Goal: Use online tool/utility: Utilize a website feature to perform a specific function

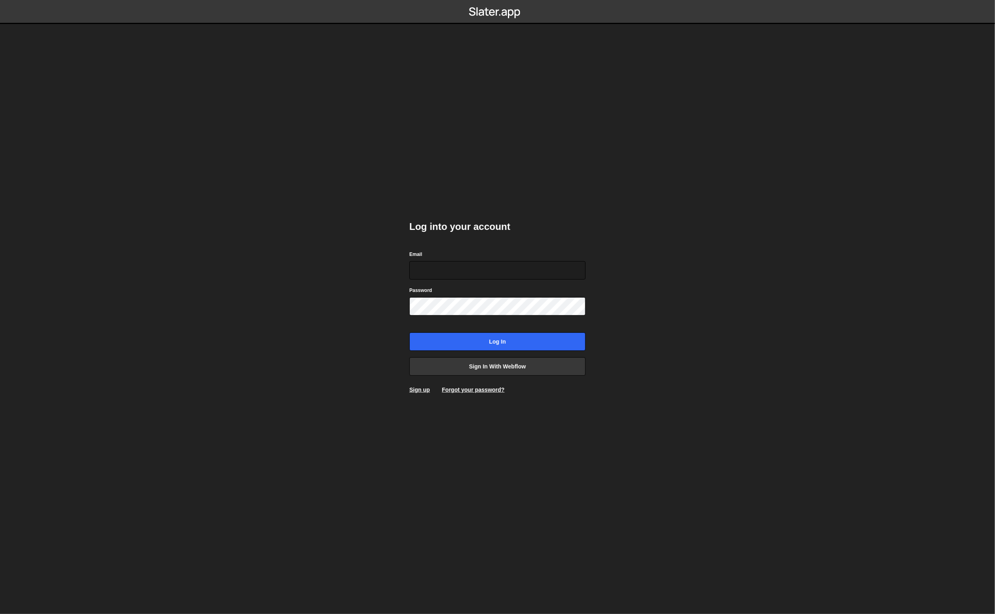
type input "[EMAIL_ADDRESS][DOMAIN_NAME]"
click at [488, 341] on input "Log in" at bounding box center [498, 342] width 176 height 18
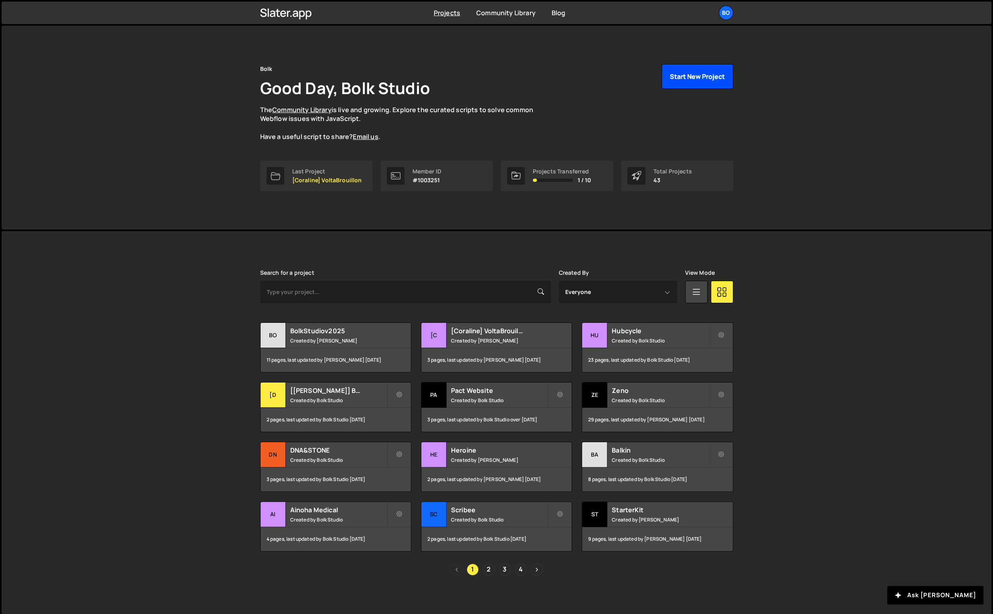
click at [704, 81] on button "Start New Project" at bounding box center [697, 76] width 72 height 25
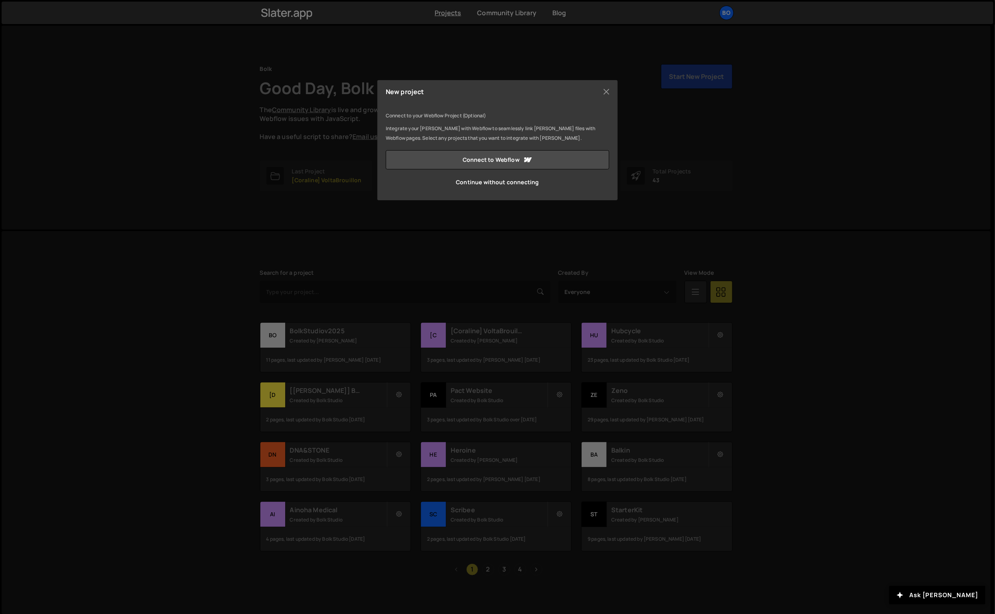
click at [502, 184] on link "Continue without connecting" at bounding box center [498, 182] width 224 height 19
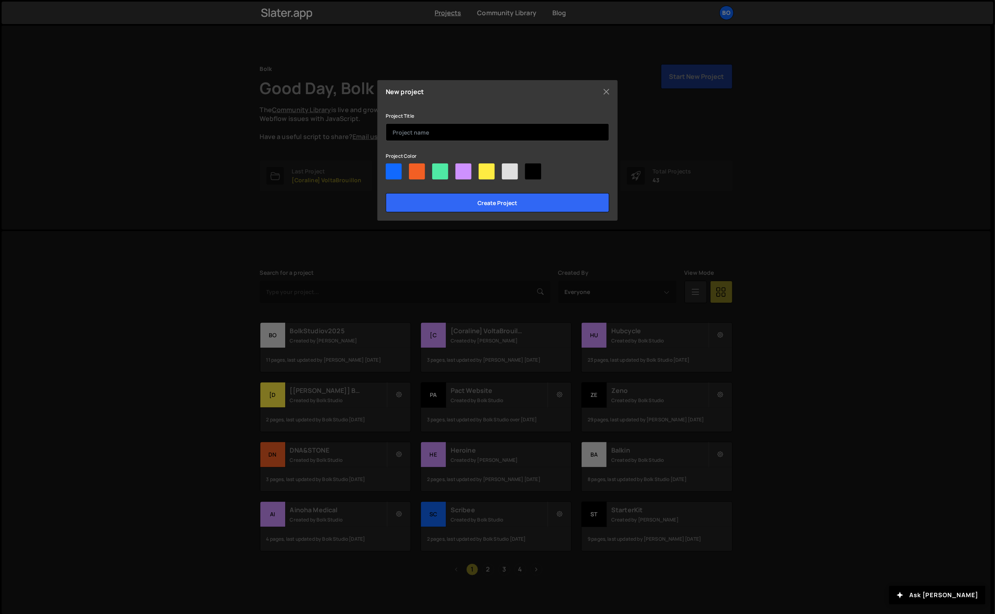
click at [469, 136] on input "text" at bounding box center [498, 132] width 224 height 18
type input "AuxinePartners"
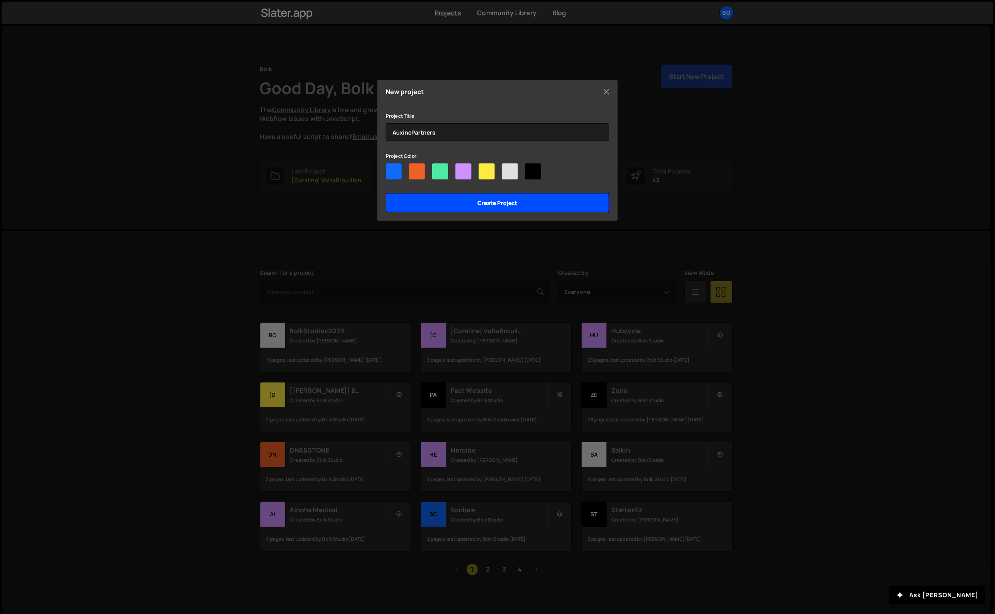
click at [464, 202] on input "Create project" at bounding box center [498, 202] width 224 height 19
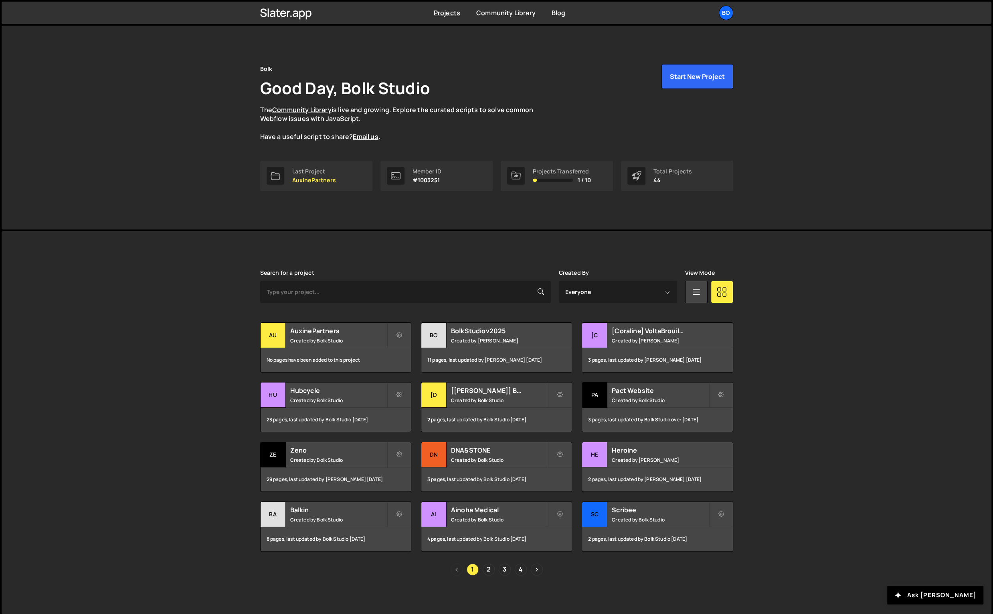
click at [398, 336] on icon at bounding box center [399, 335] width 6 height 8
click at [426, 365] on link "Edit Project" at bounding box center [434, 367] width 95 height 13
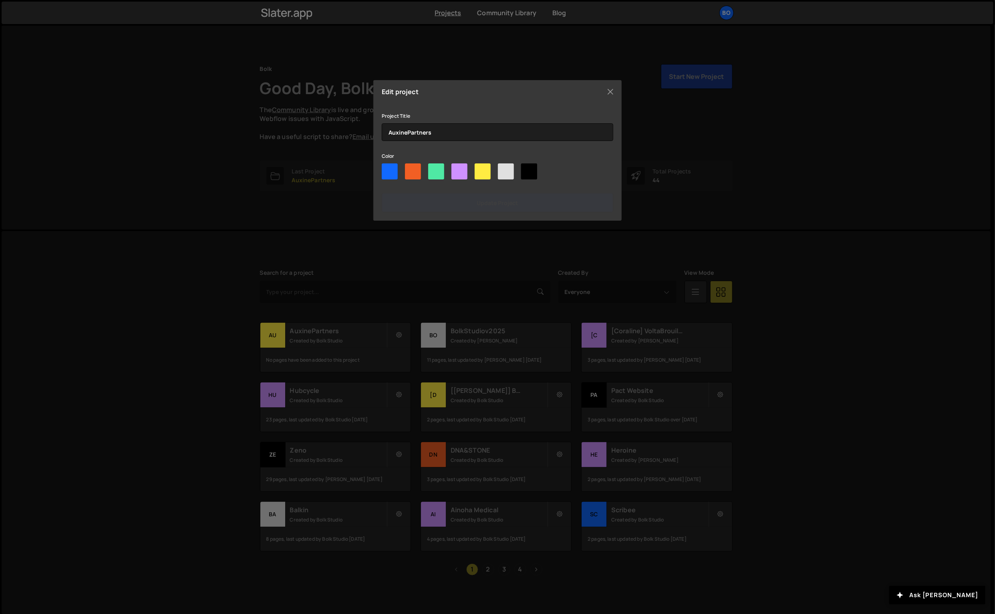
click at [433, 168] on div at bounding box center [436, 171] width 16 height 16
click at [433, 168] on input"] "radio" at bounding box center [430, 165] width 5 height 5
radio input"] "true"
click at [440, 205] on input "Update project" at bounding box center [498, 202] width 232 height 19
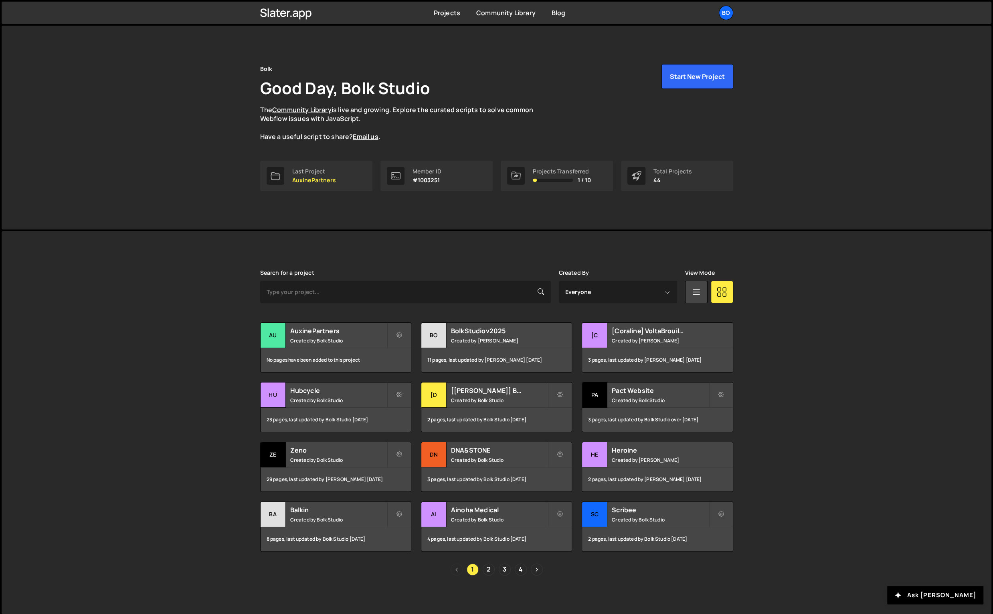
click at [329, 344] on div "AuxinePartners Created by Bolk Studio" at bounding box center [335, 335] width 150 height 25
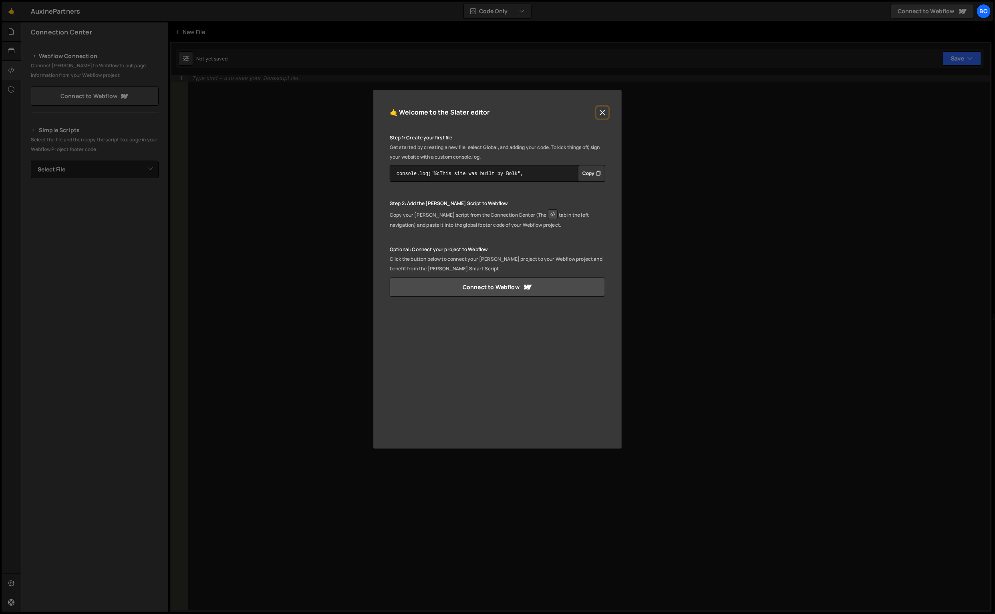
click at [598, 110] on button "Close" at bounding box center [603, 113] width 12 height 12
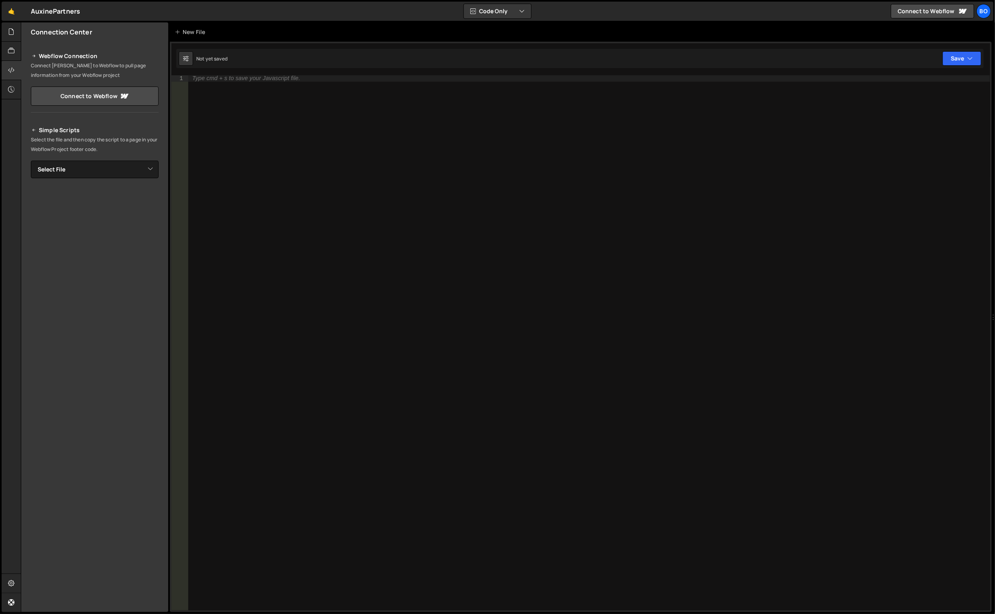
click at [196, 43] on div "1 Type cmd + s to save your Javascript file. הההההההההההההההההההההההההההההההההה…" at bounding box center [581, 327] width 822 height 571
click at [196, 39] on div "New File" at bounding box center [194, 31] width 48 height 19
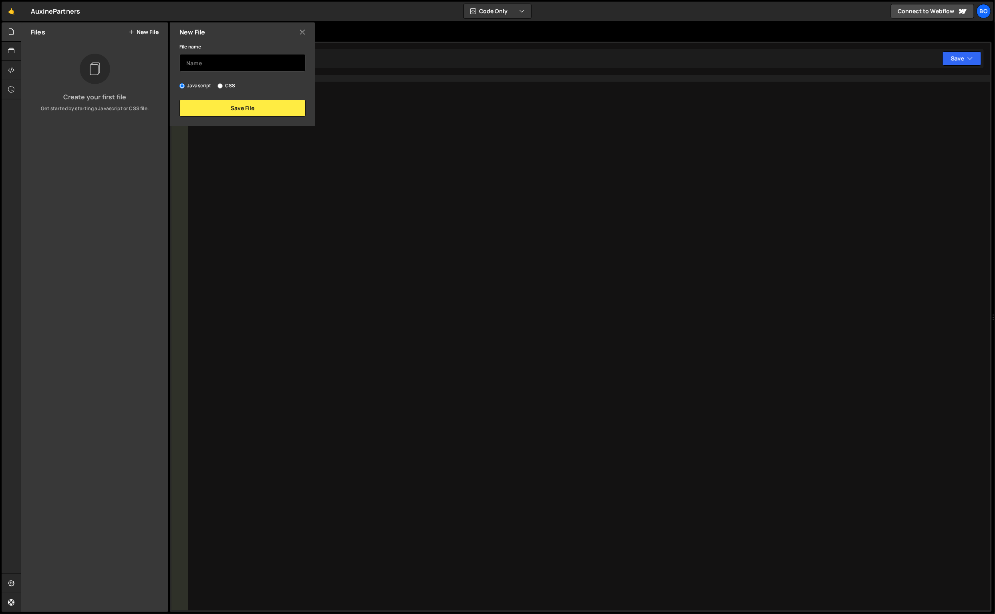
click at [236, 68] on input "text" at bounding box center [243, 63] width 126 height 18
type input "Global"
click at [261, 111] on button "Save File" at bounding box center [243, 108] width 126 height 17
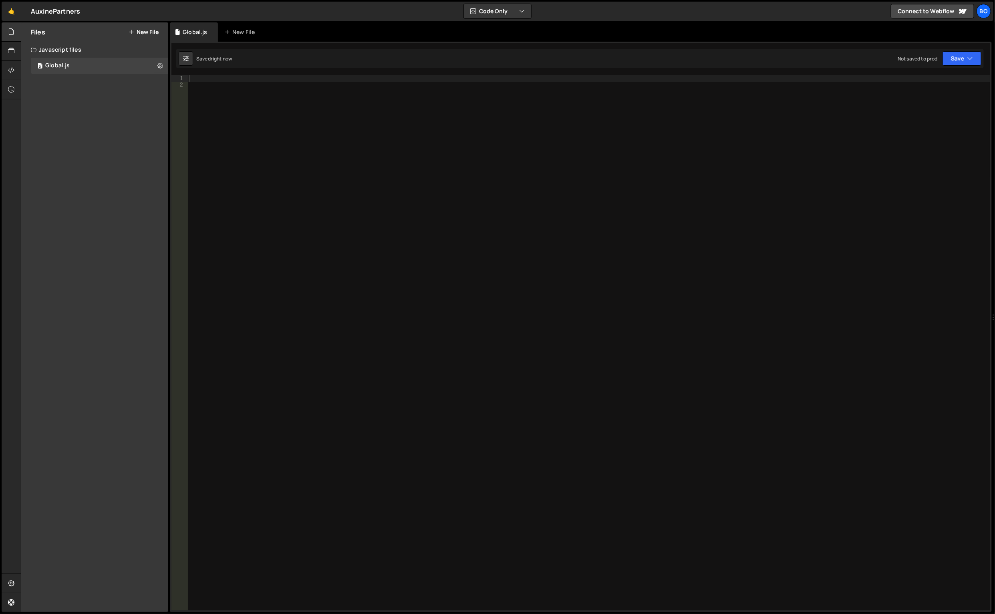
click at [145, 26] on div "Files New File" at bounding box center [94, 31] width 147 height 19
click at [145, 29] on button "New File" at bounding box center [144, 32] width 30 height 6
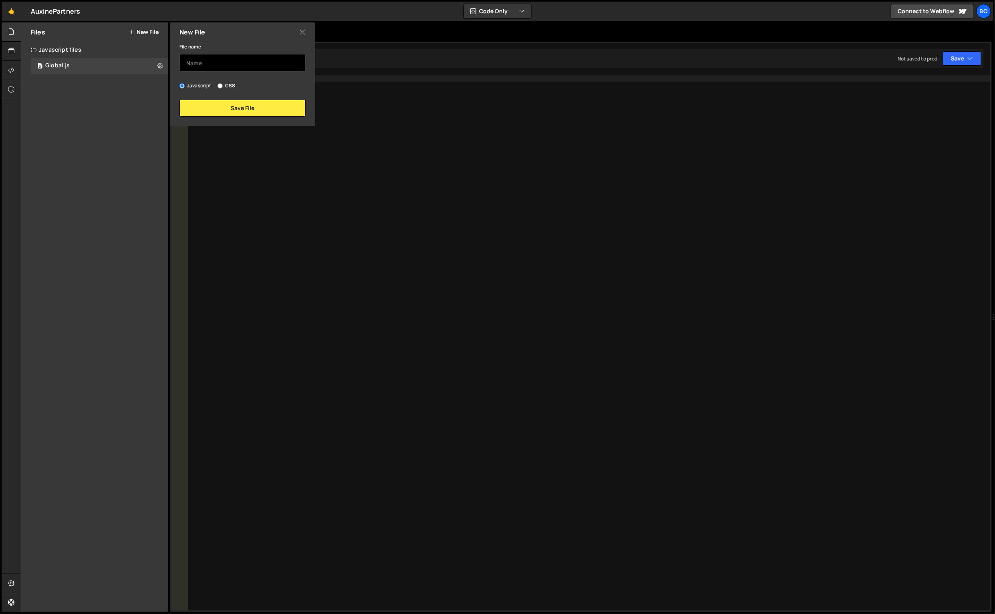
click at [198, 56] on input "text" at bounding box center [243, 63] width 126 height 18
type input "Sliders"
click at [234, 111] on button "Save File" at bounding box center [243, 108] width 126 height 17
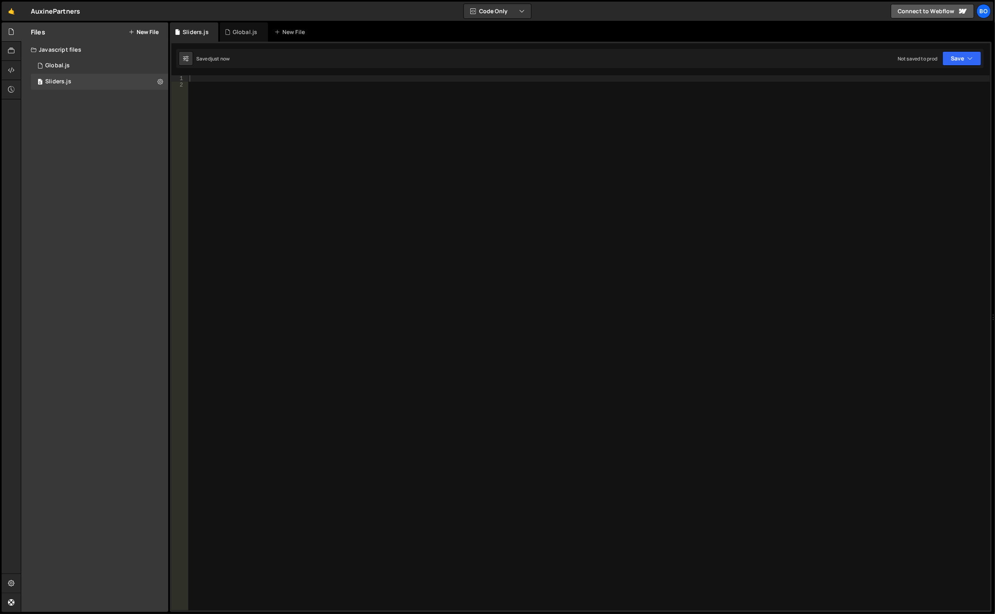
click at [933, 13] on link "Connect to Webflow" at bounding box center [932, 11] width 83 height 14
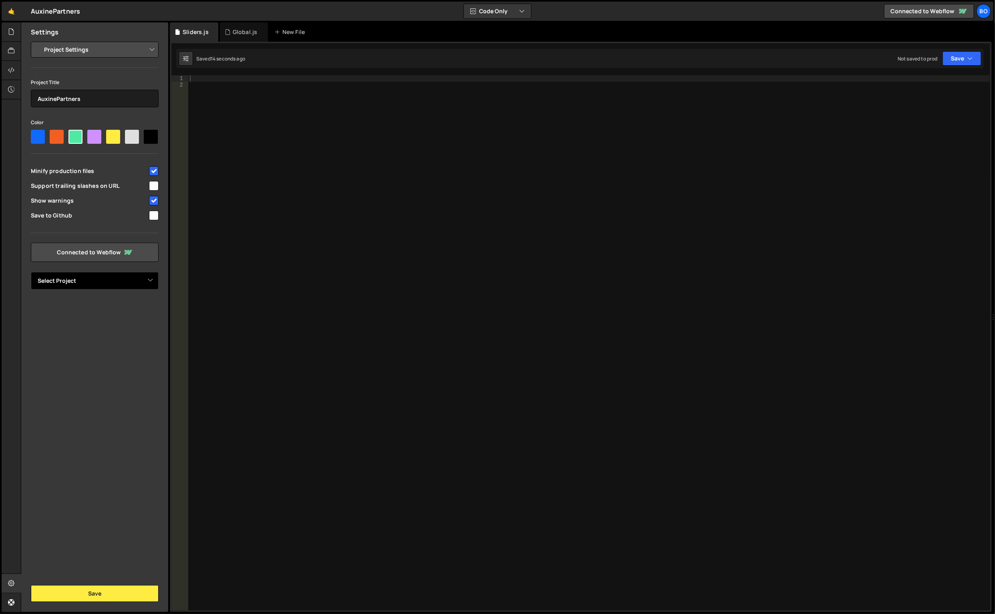
click at [85, 279] on select "Select Project Auxine Partners" at bounding box center [95, 281] width 128 height 18
select select "68bffa6504f5ee7253252801"
click at [31, 272] on select "Select Project Auxine Partners" at bounding box center [95, 281] width 128 height 18
click at [89, 592] on button "Save" at bounding box center [95, 593] width 128 height 17
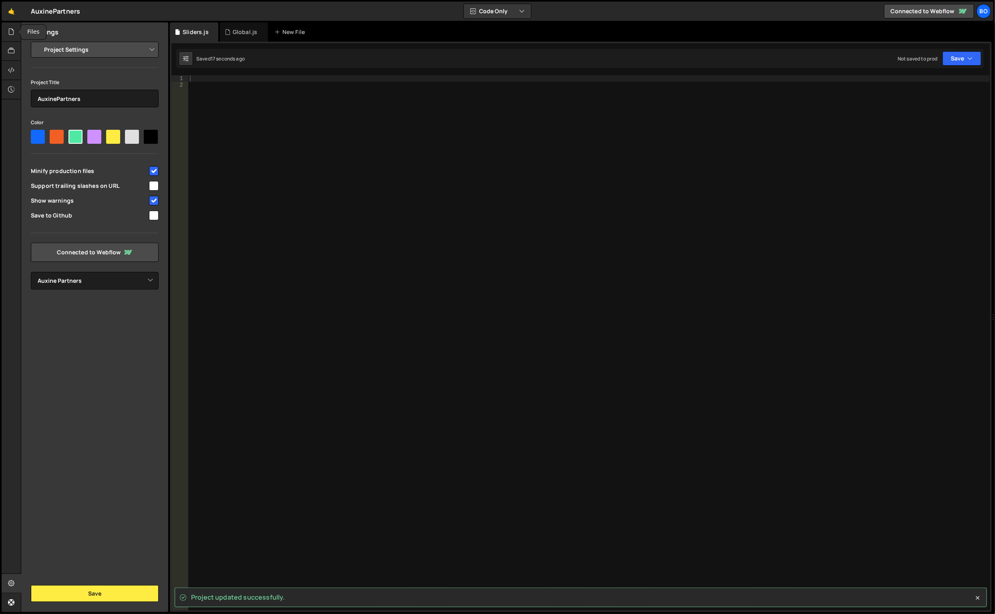
click at [10, 28] on icon at bounding box center [11, 31] width 6 height 9
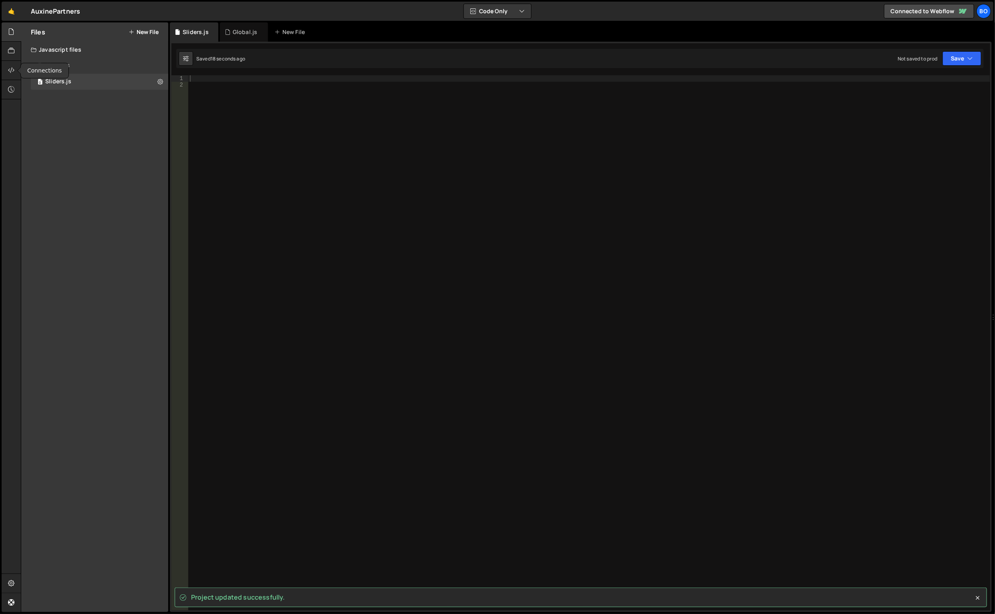
click at [12, 65] on div at bounding box center [12, 70] width 20 height 19
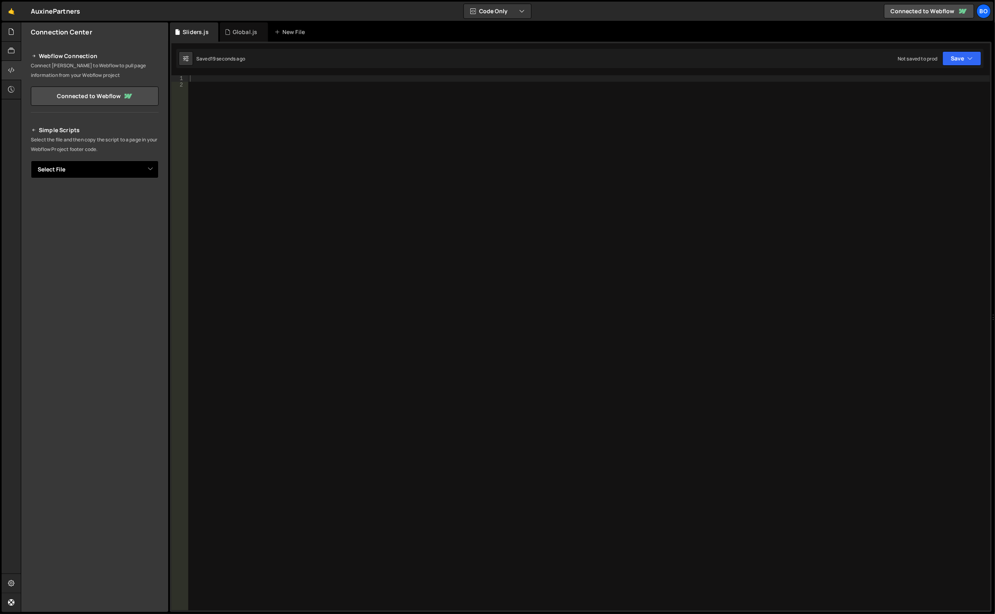
click at [123, 169] on select "Select File Global.js Sliders.js" at bounding box center [95, 170] width 128 height 18
click at [118, 172] on select "Select File Global.js Sliders.js" at bounding box center [95, 170] width 128 height 18
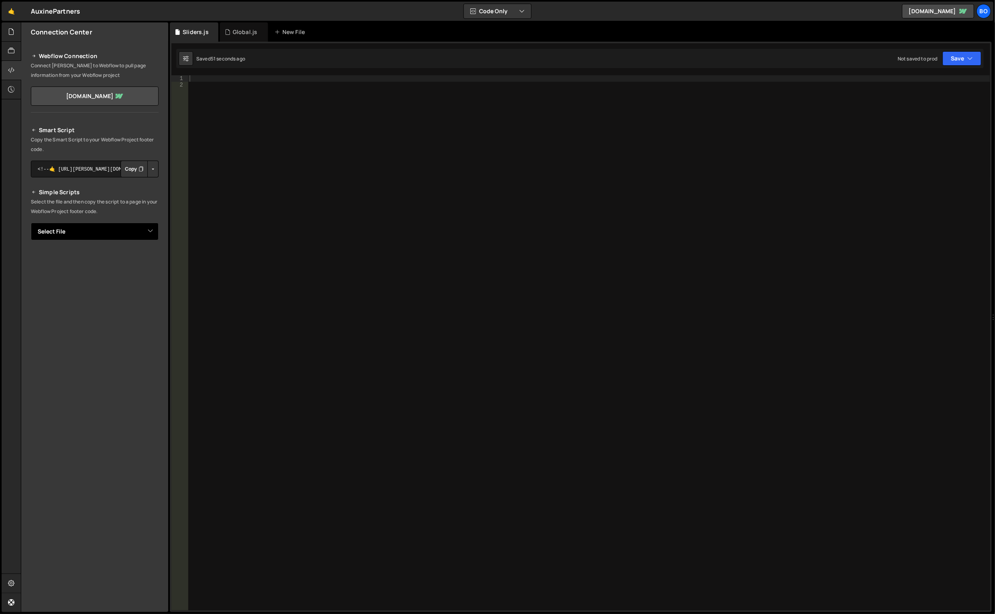
click at [74, 235] on select "Select File Global.js Sliders.js" at bounding box center [95, 232] width 128 height 18
click at [107, 229] on select "Select File Global.js Sliders.js" at bounding box center [95, 232] width 128 height 18
click at [104, 223] on select "Select File Global.js Sliders.js" at bounding box center [95, 232] width 128 height 18
click at [131, 167] on button "Copy" at bounding box center [134, 169] width 27 height 17
click at [238, 26] on div "Global.js" at bounding box center [244, 31] width 48 height 19
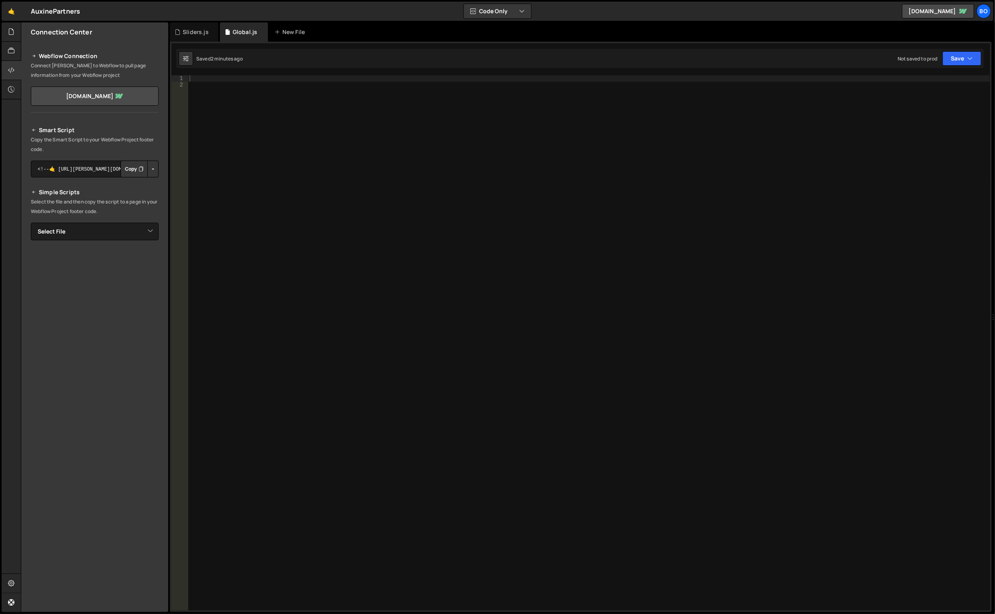
click at [282, 146] on div at bounding box center [589, 349] width 803 height 549
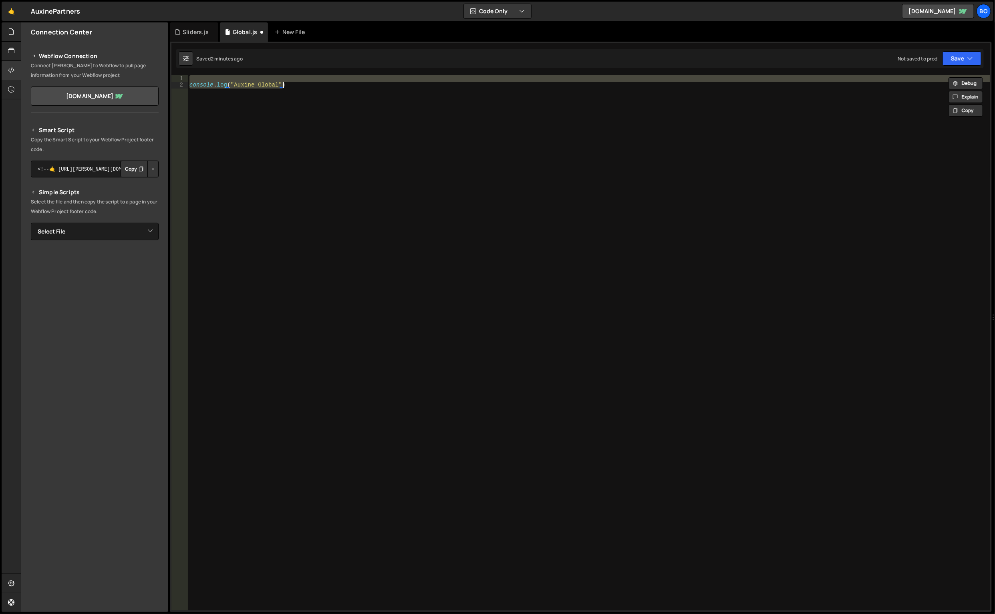
type textarea "console.log("Auxine Global")"
click at [180, 29] on icon at bounding box center [178, 32] width 6 height 8
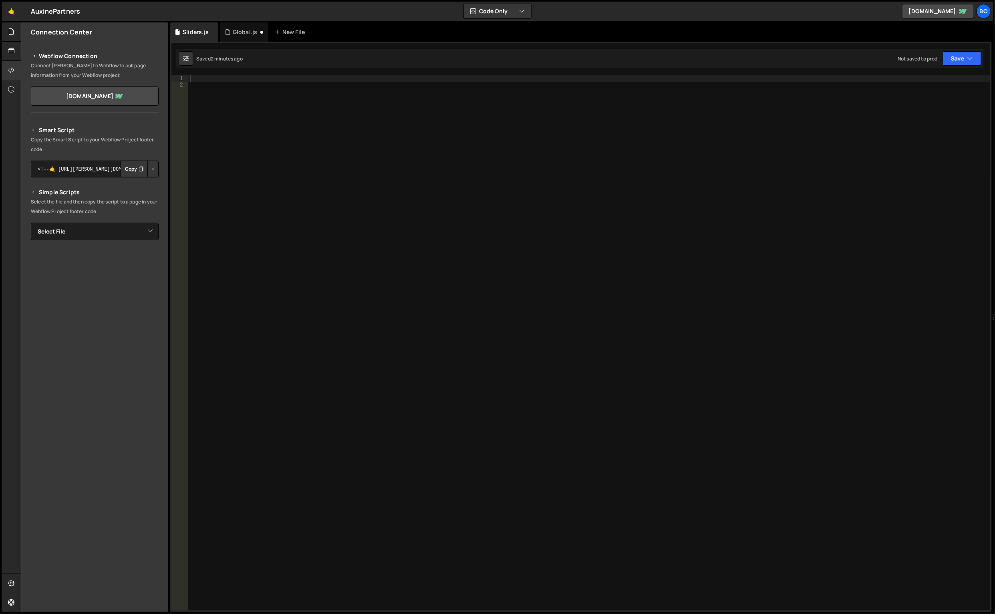
click at [264, 99] on div at bounding box center [589, 349] width 803 height 549
paste textarea "console.log("Auxine Global")"
click at [266, 95] on div "console . log ( "Auxine Global" )" at bounding box center [589, 349] width 803 height 549
click at [266, 95] on div "console . log ( "Auxine Global" )" at bounding box center [589, 342] width 802 height 535
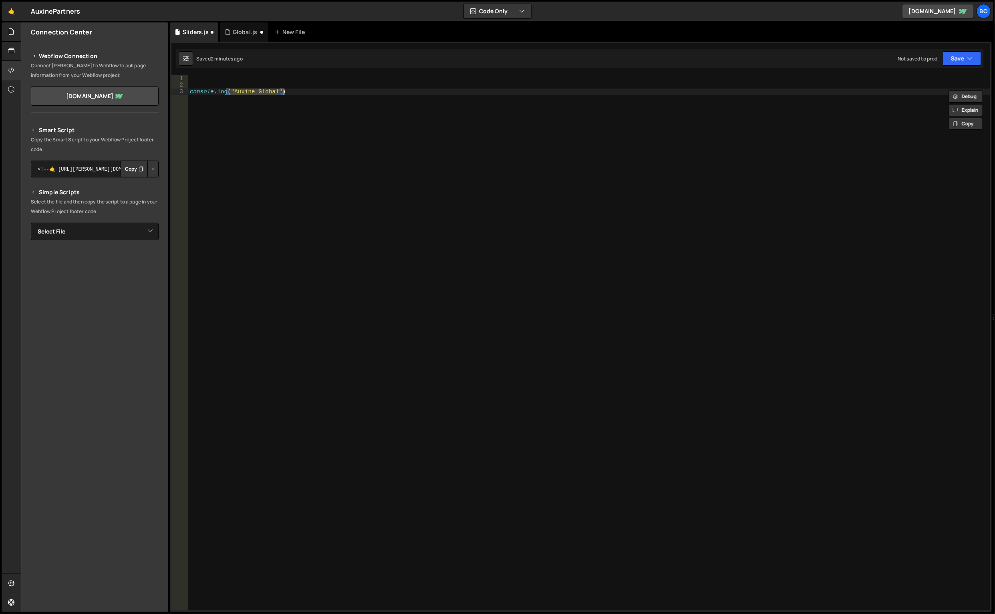
click at [266, 95] on div "console . log ( "Auxine Global" )" at bounding box center [589, 349] width 803 height 549
click at [268, 95] on div "console . log ( "Auxine Global" )" at bounding box center [589, 342] width 802 height 535
click at [268, 92] on div "console . log ( "Auxine Global" )" at bounding box center [589, 349] width 803 height 549
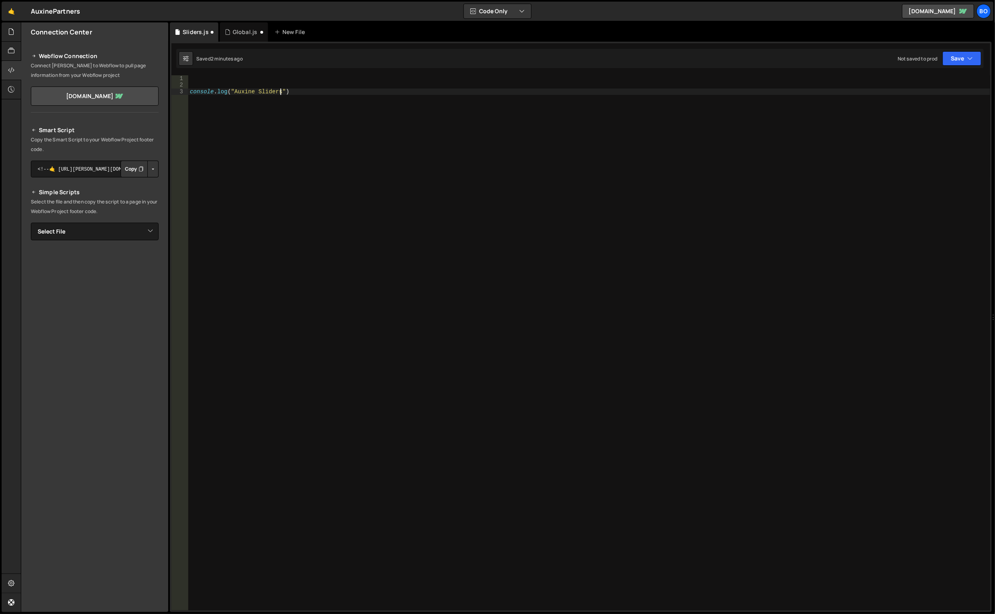
type textarea "console.log("Auxine Sliders")"
click at [953, 61] on button "Save" at bounding box center [962, 58] width 39 height 14
click at [926, 78] on div "Save to Staging S" at bounding box center [935, 78] width 83 height 8
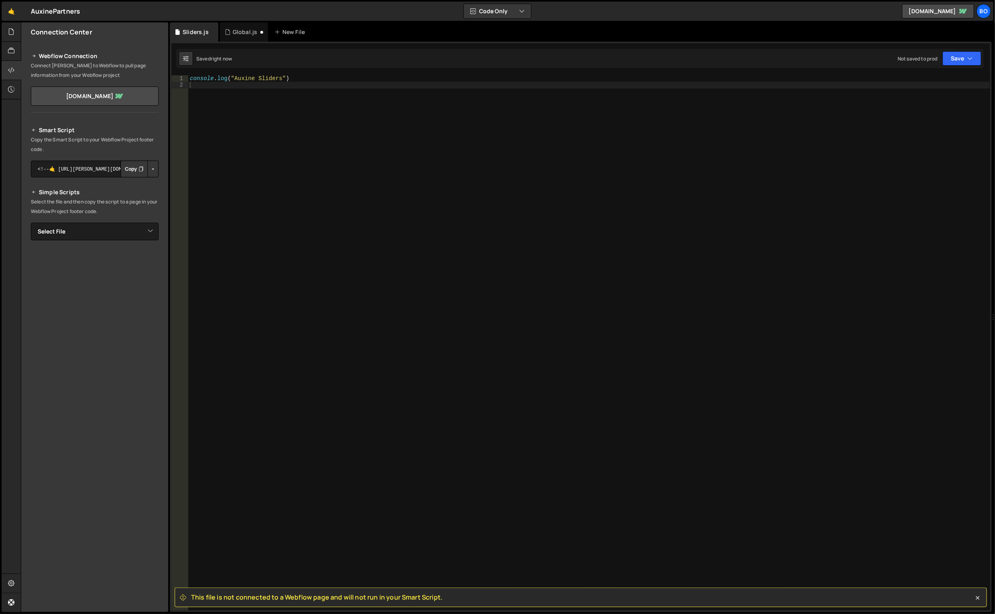
click at [237, 31] on div "Global.js" at bounding box center [245, 32] width 24 height 8
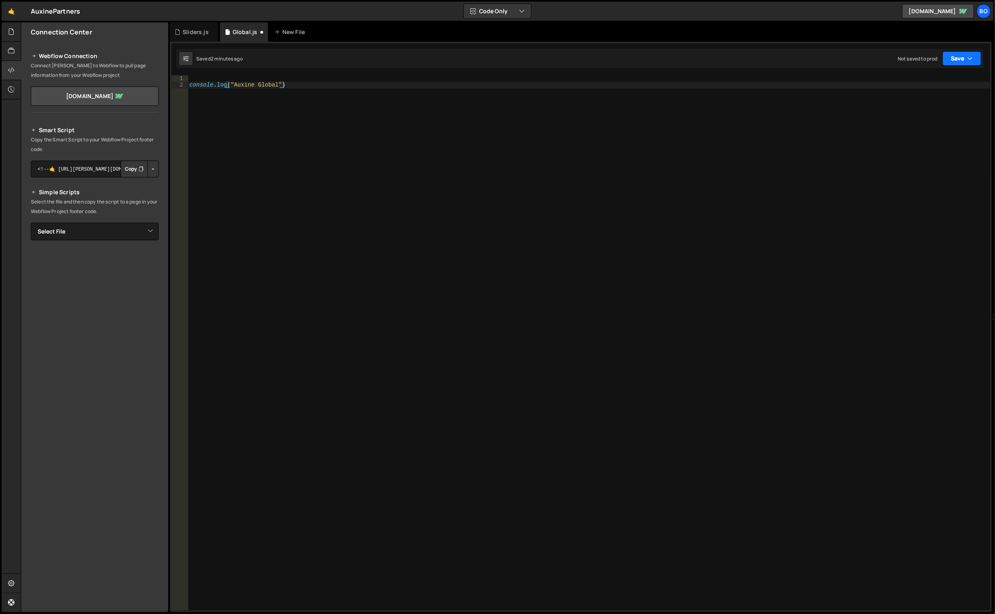
click at [959, 64] on button "Save" at bounding box center [962, 58] width 39 height 14
click at [940, 82] on div "Saved 2 minutes ago" at bounding box center [935, 87] width 83 height 10
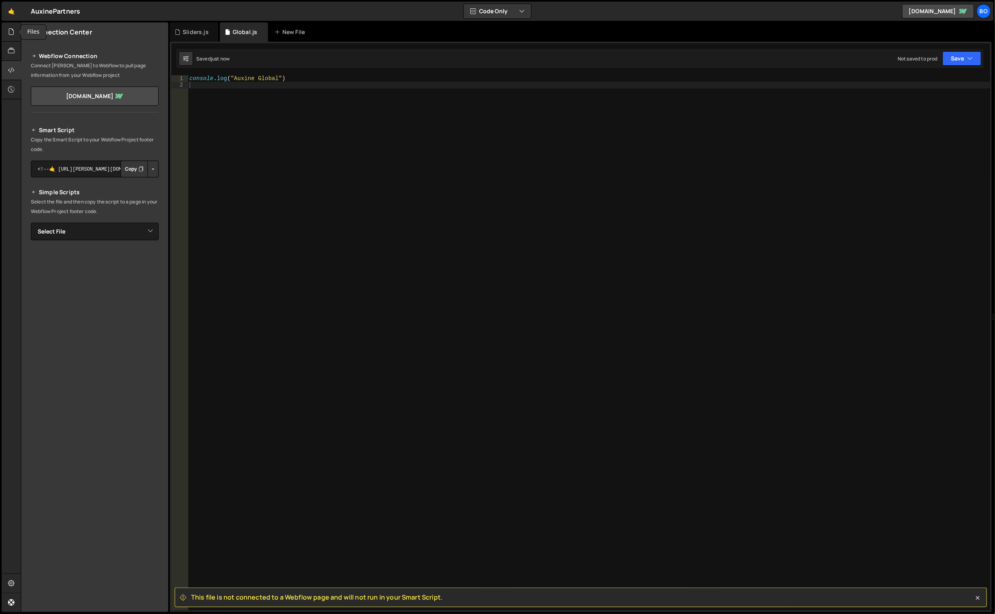
click at [8, 28] on icon at bounding box center [11, 31] width 6 height 9
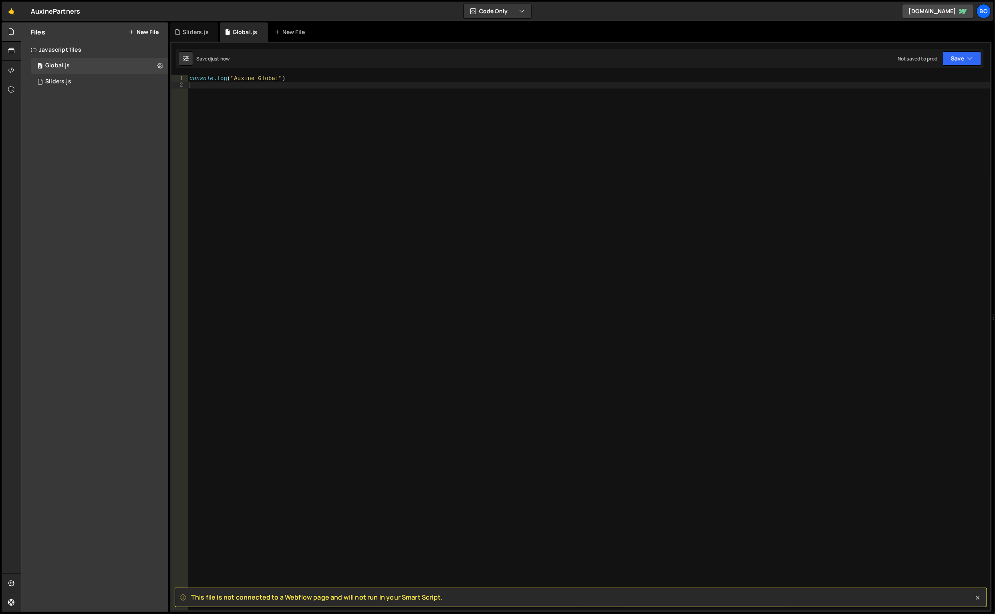
click at [165, 66] on button at bounding box center [160, 66] width 14 height 14
click at [195, 85] on button "Edit File Settings" at bounding box center [209, 83] width 79 height 16
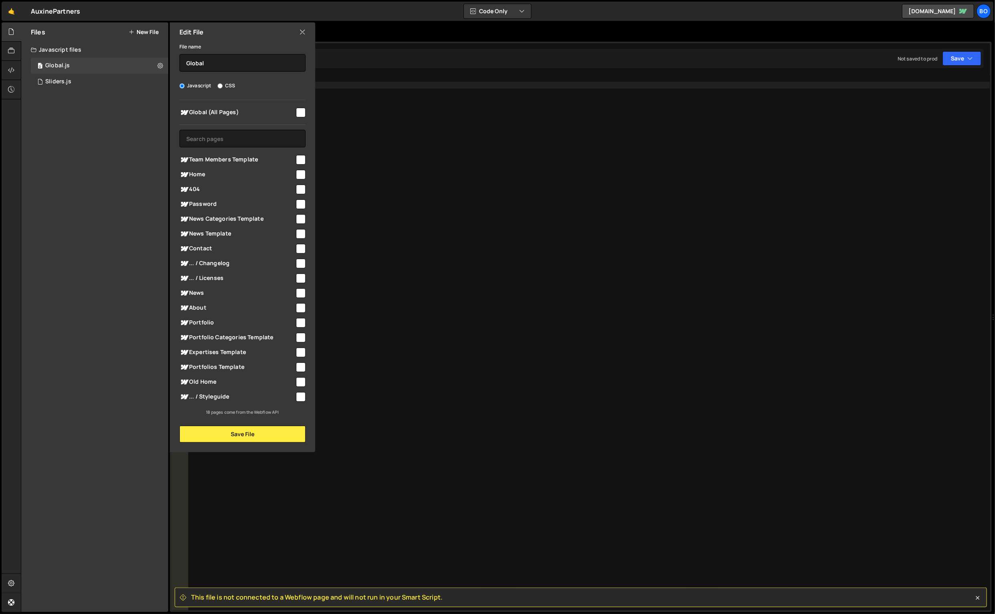
click at [300, 116] on input "checkbox" at bounding box center [301, 113] width 10 height 10
click at [215, 437] on button "Save File" at bounding box center [243, 434] width 126 height 17
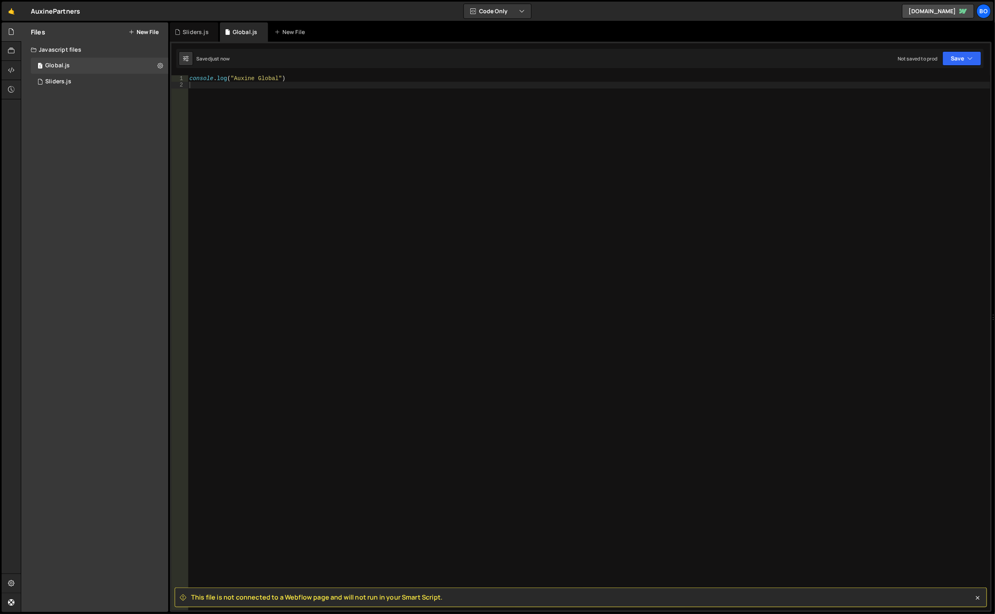
click at [155, 79] on div "0 Sliders.js 0" at bounding box center [99, 82] width 137 height 16
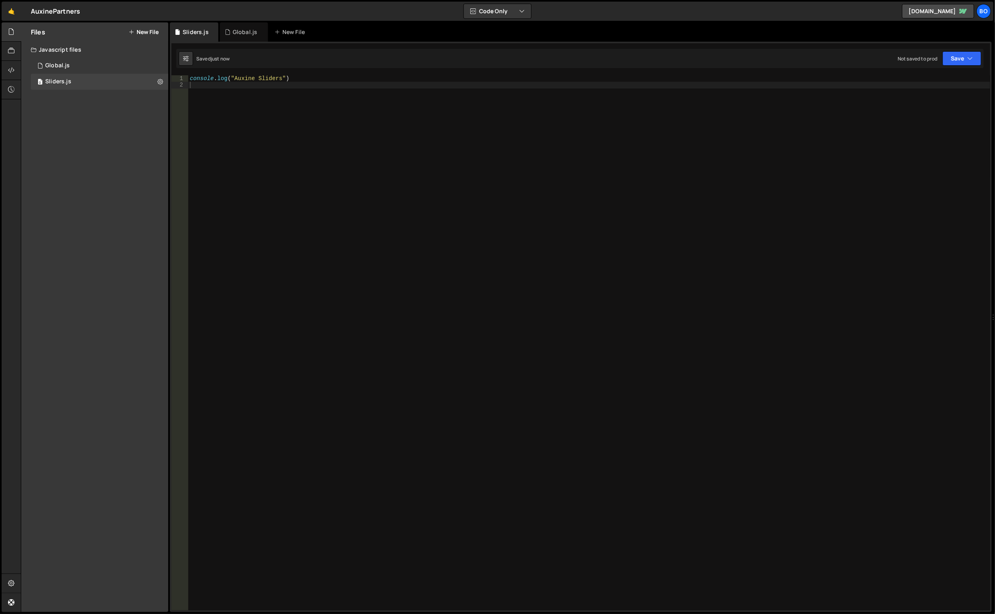
click at [155, 80] on button at bounding box center [160, 82] width 14 height 14
click at [193, 102] on button "Edit File Settings" at bounding box center [209, 99] width 79 height 16
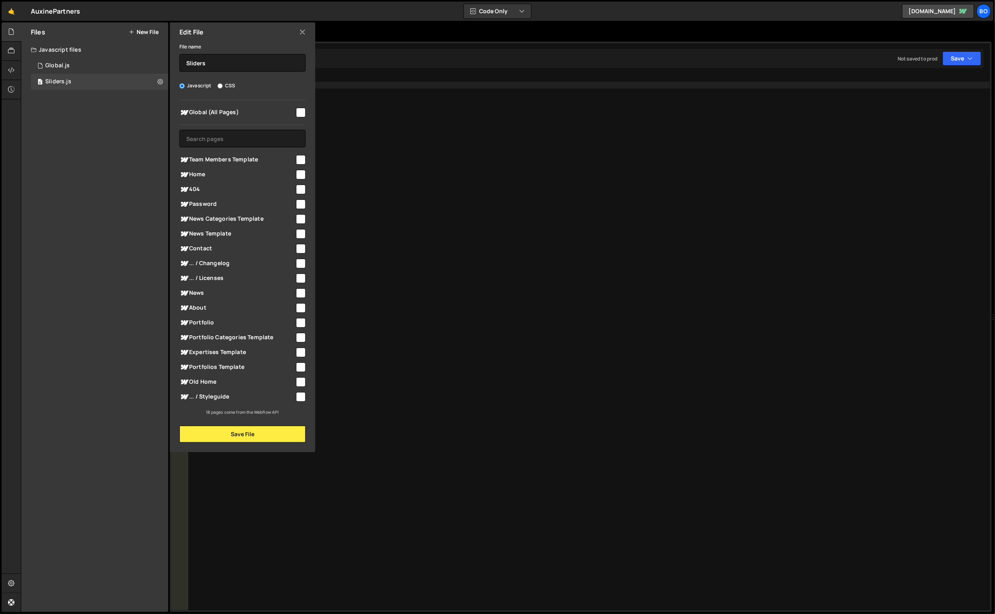
click at [300, 112] on input "checkbox" at bounding box center [301, 113] width 10 height 10
checkbox input "true"
click at [246, 440] on button "Save File" at bounding box center [243, 434] width 126 height 17
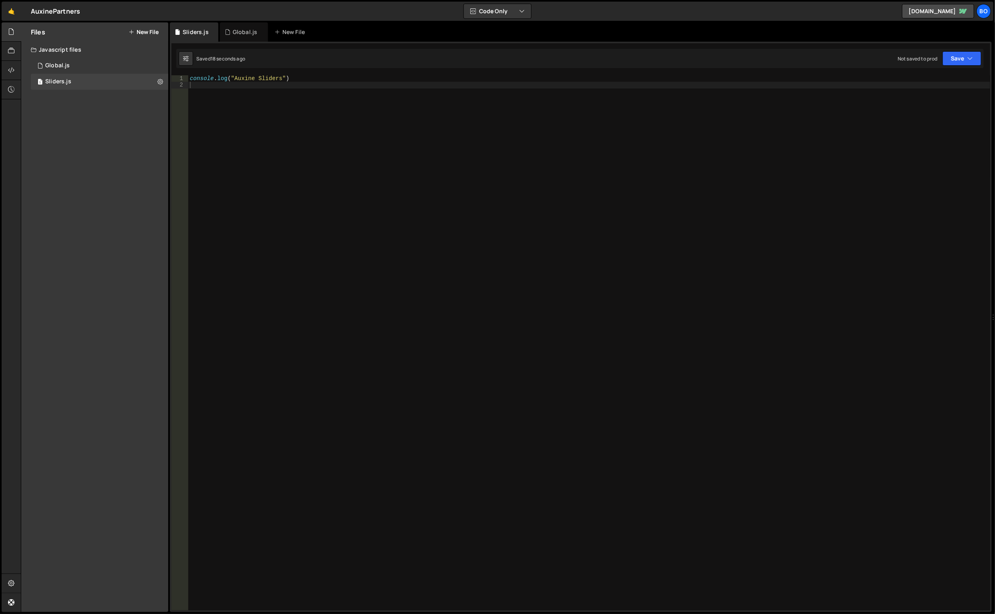
scroll to position [0, 0]
click at [342, 181] on div "console . log ( "Auxine Sliders" )" at bounding box center [589, 349] width 803 height 549
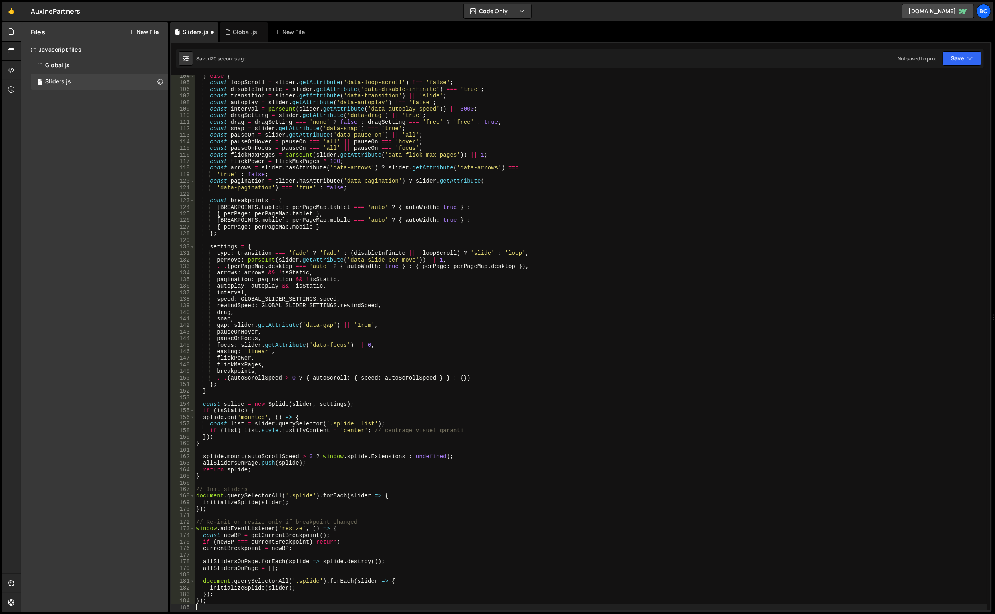
scroll to position [678, 0]
click at [240, 28] on div "Global.js" at bounding box center [244, 31] width 48 height 19
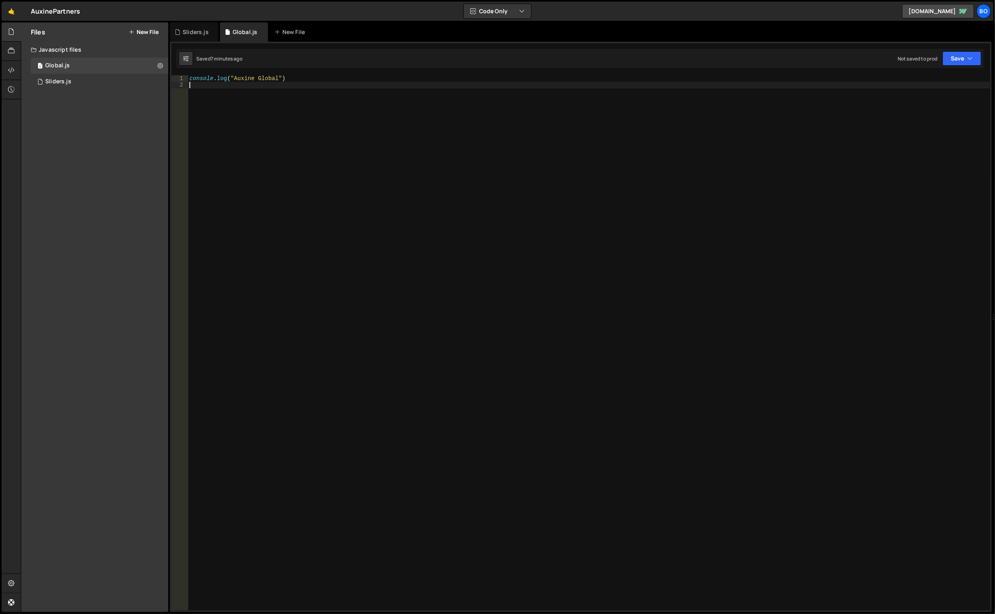
click at [281, 163] on div "console . log ( "Auxine Global" )" at bounding box center [589, 349] width 803 height 549
paste textarea "</script>"
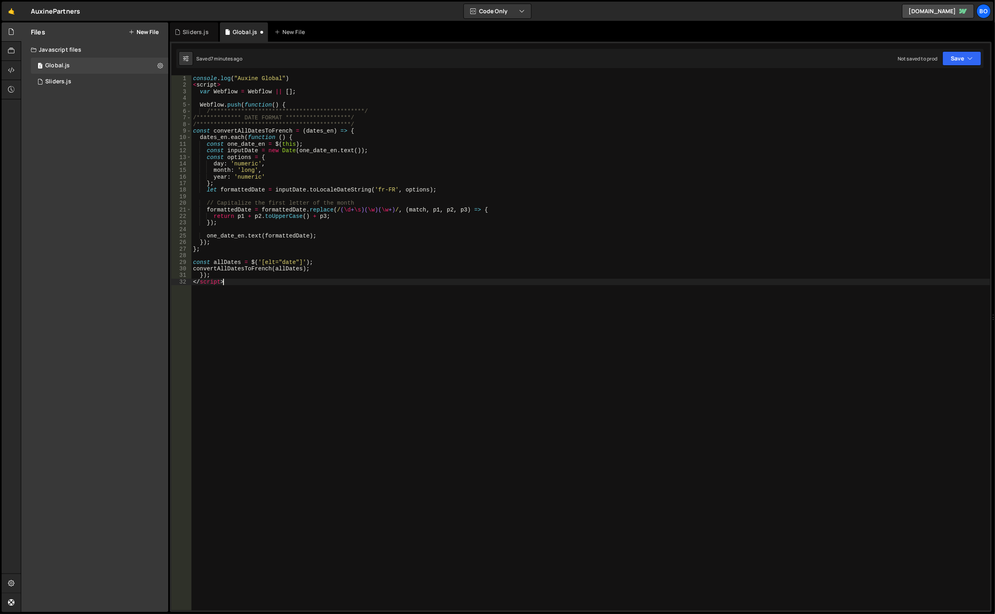
click at [204, 86] on div "**********" at bounding box center [592, 349] width 800 height 549
click at [204, 86] on div "**********" at bounding box center [591, 342] width 799 height 535
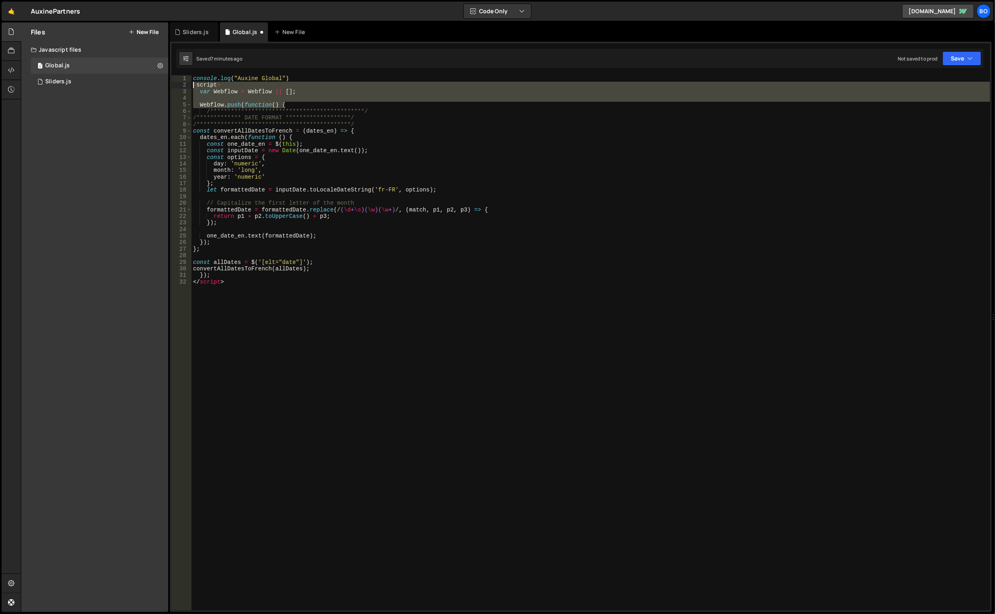
drag, startPoint x: 303, startPoint y: 102, endPoint x: 170, endPoint y: 85, distance: 134.6
click at [172, 85] on div "**********" at bounding box center [581, 342] width 819 height 535
type textarea "<script> var Webflow = Webflow || [];"
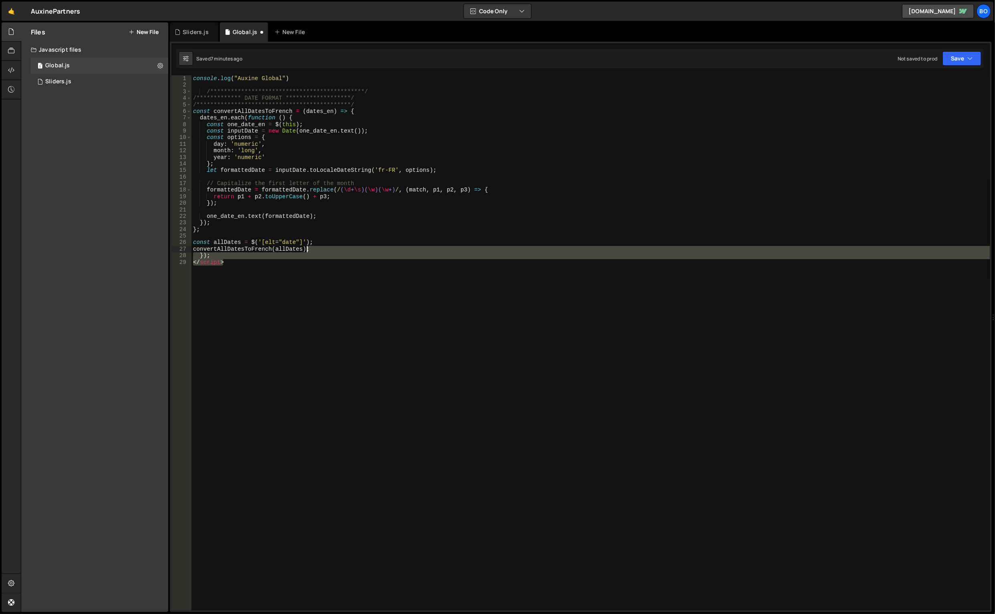
drag, startPoint x: 237, startPoint y: 262, endPoint x: 327, endPoint y: 248, distance: 90.8
click at [327, 248] on div "**********" at bounding box center [592, 349] width 800 height 549
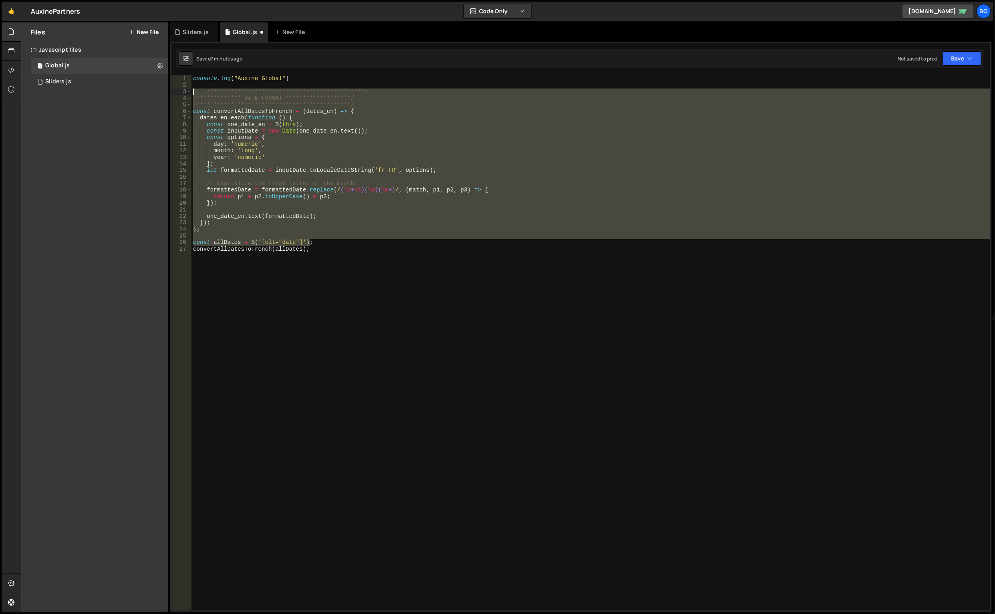
drag, startPoint x: 318, startPoint y: 246, endPoint x: 146, endPoint y: 93, distance: 230.2
click at [146, 93] on div "Files New File Javascript files 1 Global.js 0 1 Sliders.js 0 CSS files Copy sha…" at bounding box center [508, 317] width 975 height 590
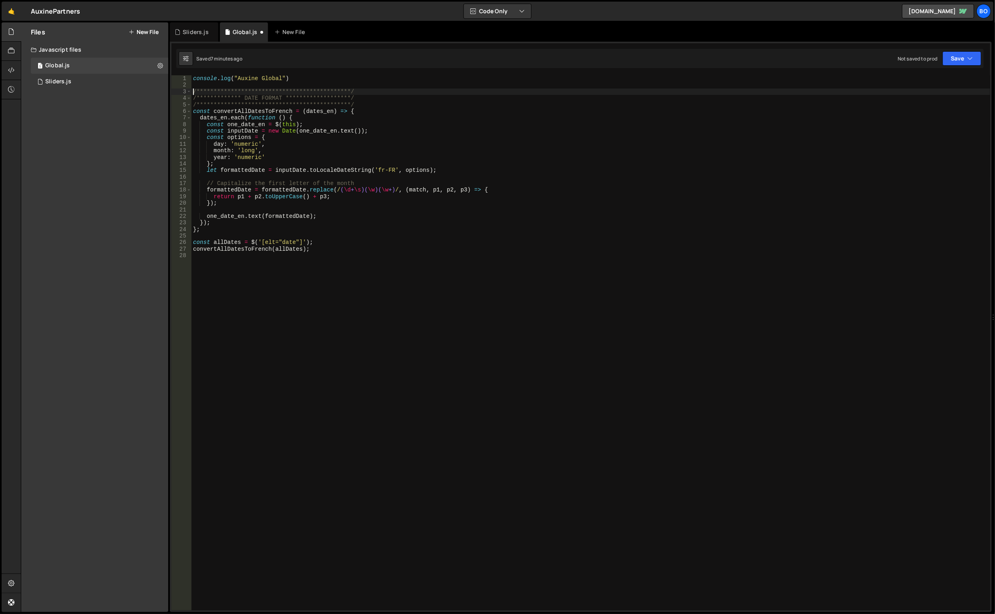
type textarea "**********"
